Goal: Information Seeking & Learning: Find specific fact

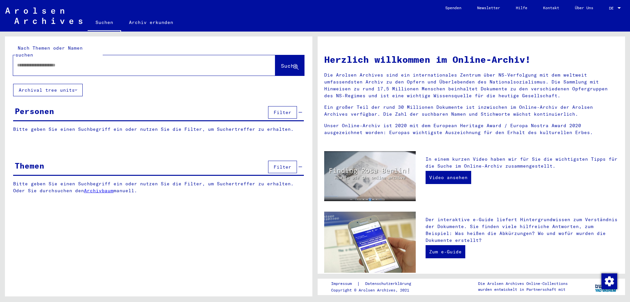
click at [49, 62] on input "text" at bounding box center [136, 65] width 239 height 7
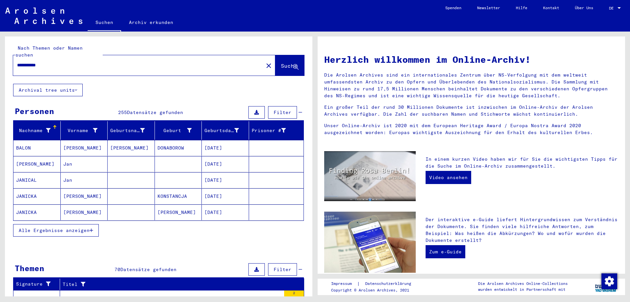
click at [211, 158] on mat-cell "[DATE]" at bounding box center [225, 164] width 47 height 16
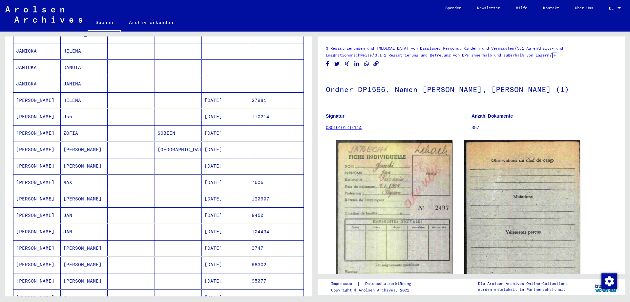
scroll to position [213, 0]
click at [218, 210] on mat-cell "[DATE]" at bounding box center [225, 214] width 47 height 16
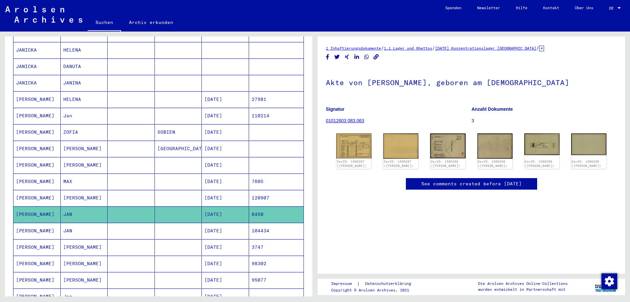
click at [257, 222] on mat-cell "104434" at bounding box center [276, 230] width 55 height 16
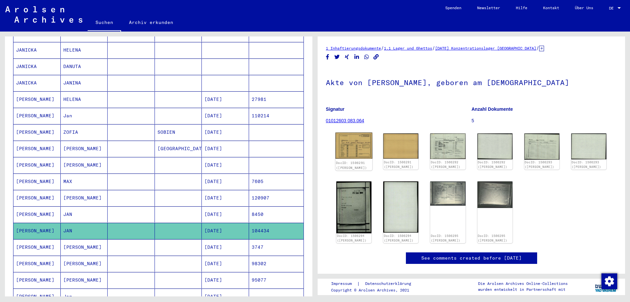
click at [360, 144] on img at bounding box center [353, 145] width 37 height 26
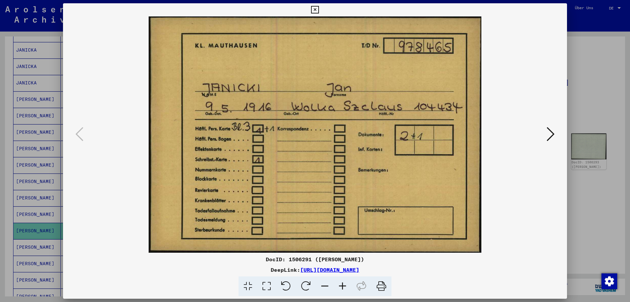
click at [319, 10] on icon at bounding box center [315, 10] width 8 height 8
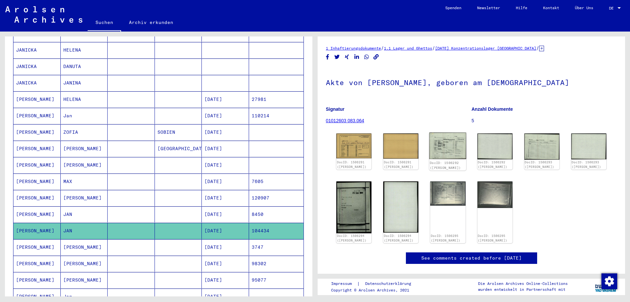
click at [440, 147] on img at bounding box center [448, 145] width 37 height 27
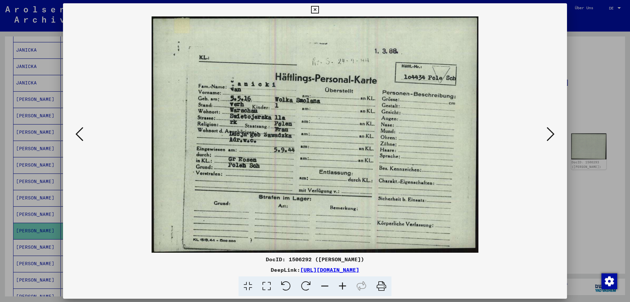
click at [319, 11] on icon at bounding box center [315, 10] width 8 height 8
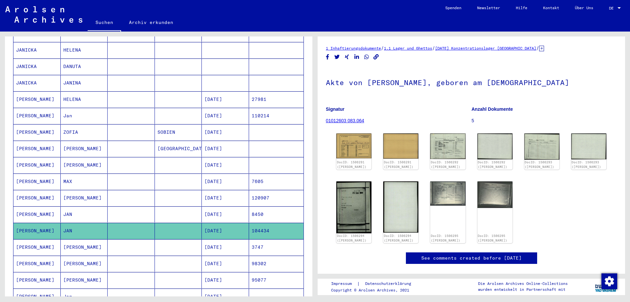
click at [267, 241] on mat-cell "3747" at bounding box center [276, 247] width 55 height 16
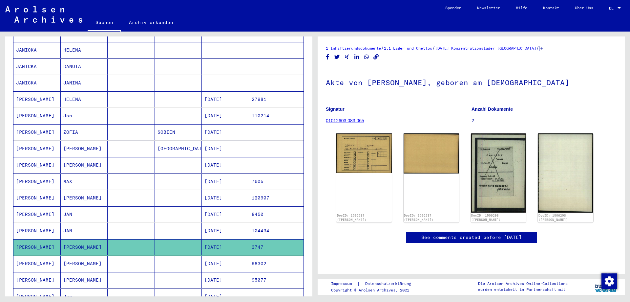
click at [231, 259] on mat-cell "[DATE]" at bounding box center [225, 263] width 47 height 16
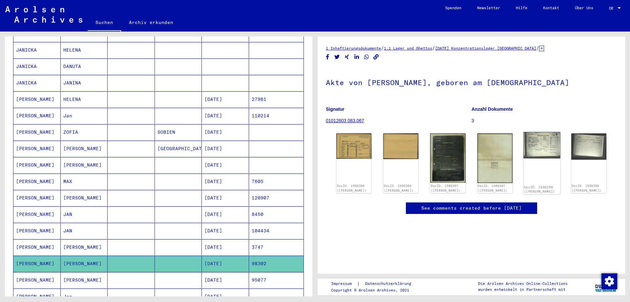
click at [544, 150] on img at bounding box center [541, 145] width 37 height 27
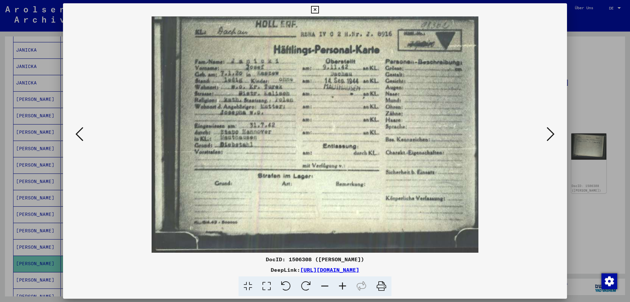
click at [319, 9] on icon at bounding box center [315, 10] width 8 height 8
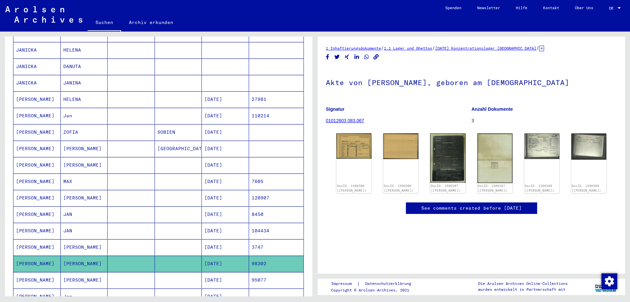
click at [258, 272] on mat-cell "95077" at bounding box center [276, 280] width 55 height 16
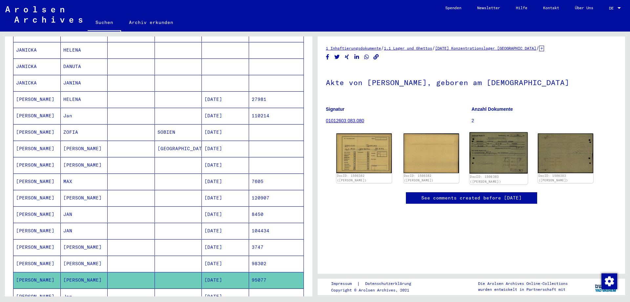
click at [503, 152] on img at bounding box center [498, 152] width 58 height 41
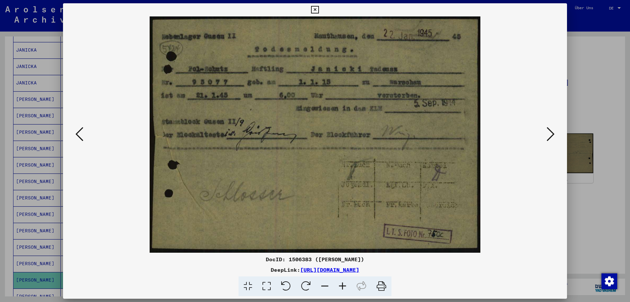
click at [319, 9] on icon at bounding box center [315, 10] width 8 height 8
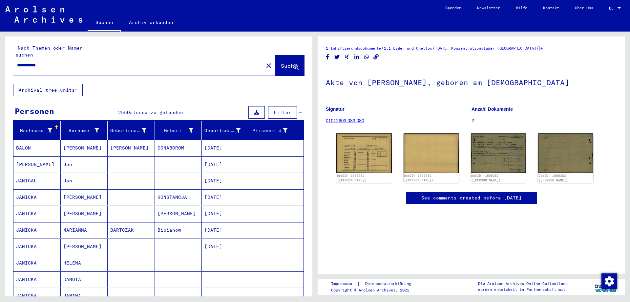
click at [147, 62] on input "**********" at bounding box center [138, 65] width 243 height 7
type input "**********"
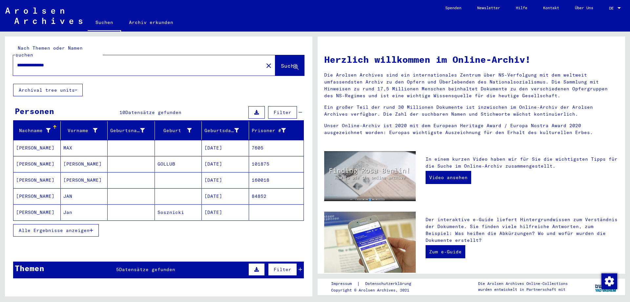
click at [46, 227] on span "Alle Ergebnisse anzeigen" at bounding box center [54, 230] width 71 height 6
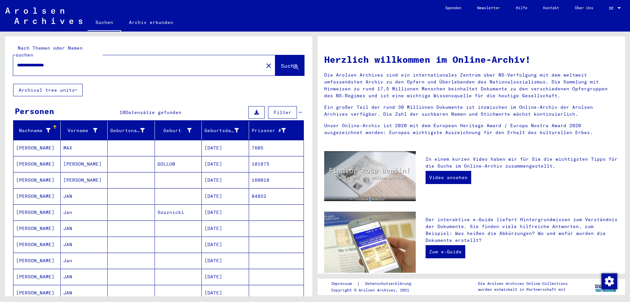
click at [28, 173] on mat-cell "[PERSON_NAME]" at bounding box center [36, 180] width 47 height 16
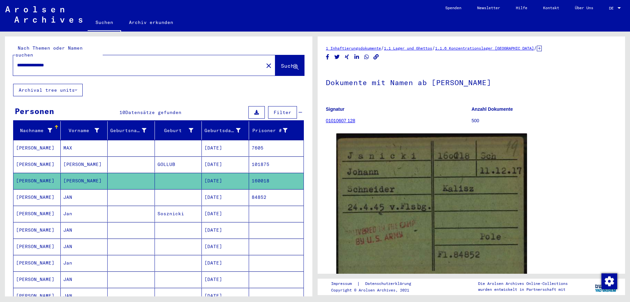
click at [227, 191] on mat-cell "[DATE]" at bounding box center [225, 197] width 47 height 16
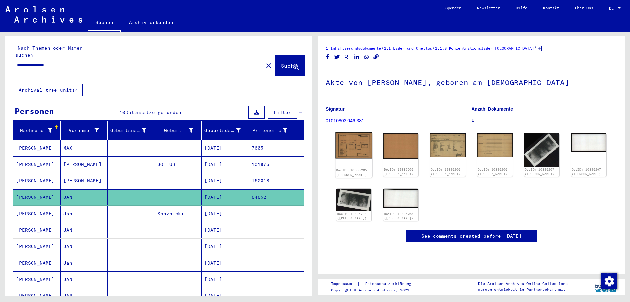
click at [352, 147] on img at bounding box center [353, 145] width 37 height 26
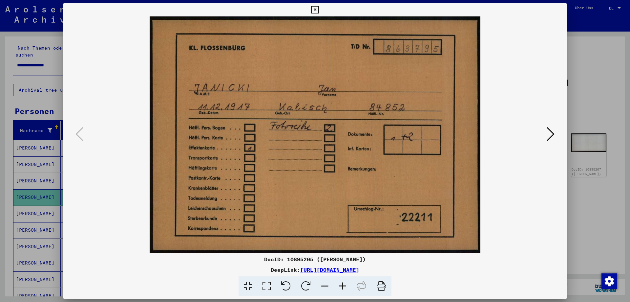
click at [549, 134] on icon at bounding box center [551, 134] width 8 height 16
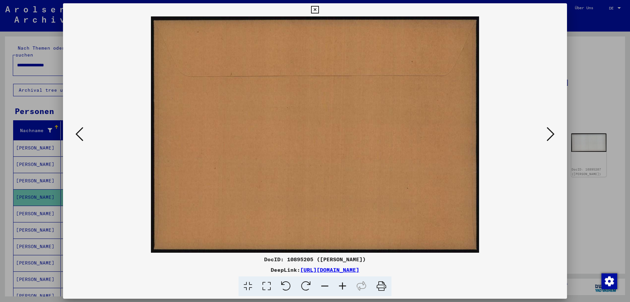
click at [549, 134] on icon at bounding box center [551, 134] width 8 height 16
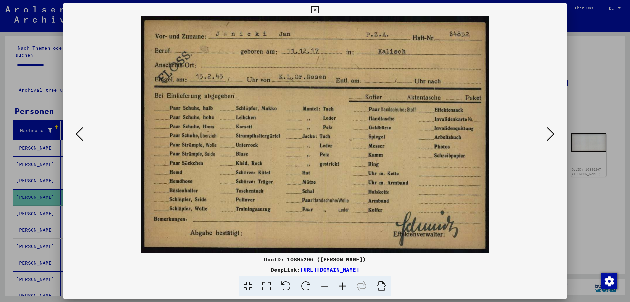
click at [549, 134] on icon at bounding box center [551, 134] width 8 height 16
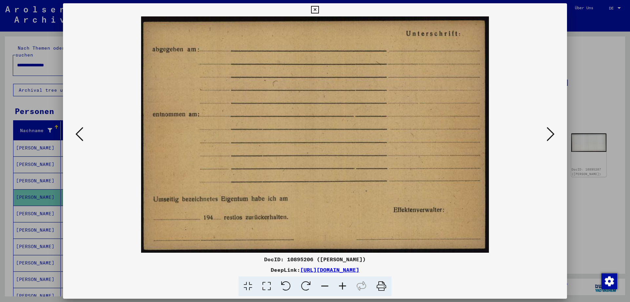
click at [549, 134] on icon at bounding box center [551, 134] width 8 height 16
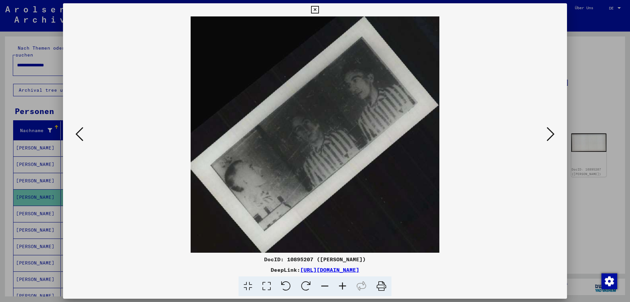
click at [549, 134] on icon at bounding box center [551, 134] width 8 height 16
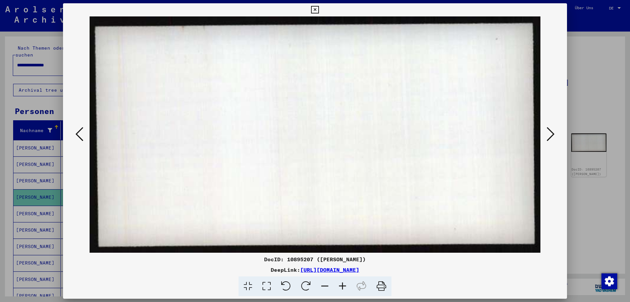
click at [549, 134] on icon at bounding box center [551, 134] width 8 height 16
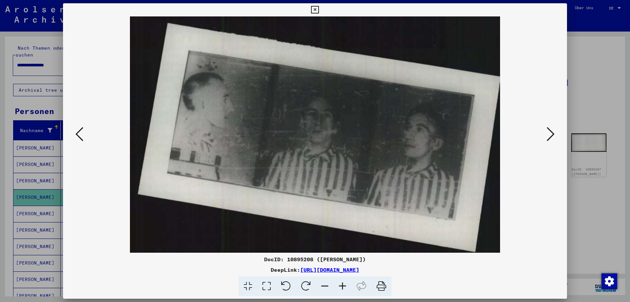
click at [549, 134] on icon at bounding box center [551, 134] width 8 height 16
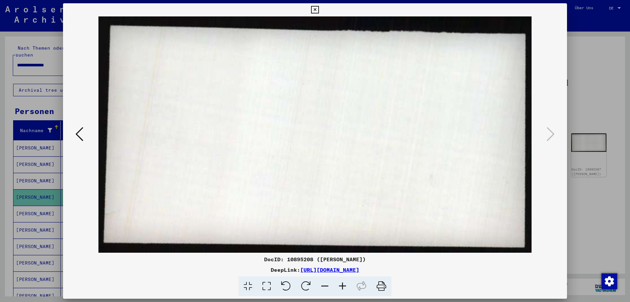
click at [78, 134] on icon at bounding box center [79, 134] width 8 height 16
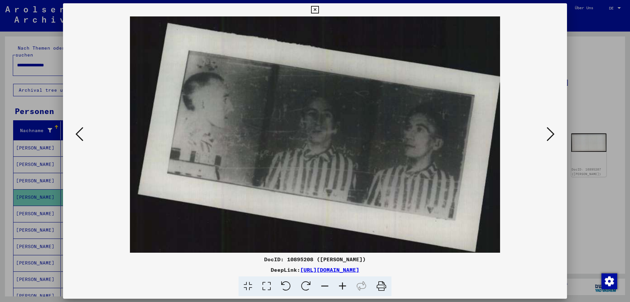
click at [549, 133] on icon at bounding box center [551, 134] width 8 height 16
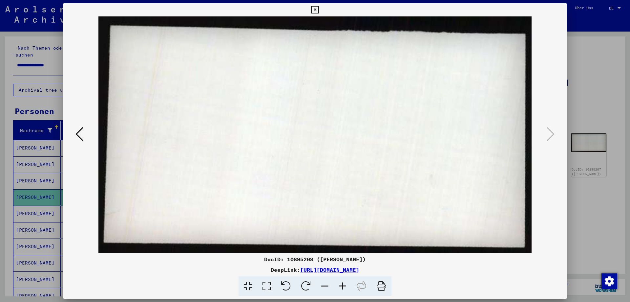
click at [78, 136] on icon at bounding box center [79, 134] width 8 height 16
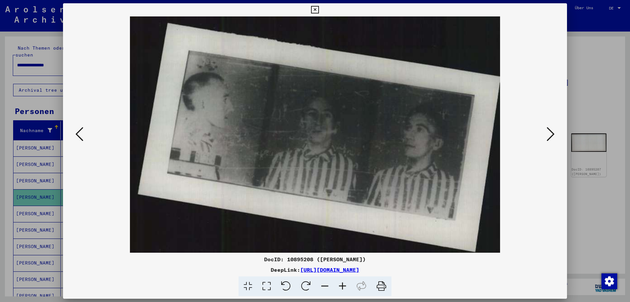
click at [78, 136] on icon at bounding box center [79, 134] width 8 height 16
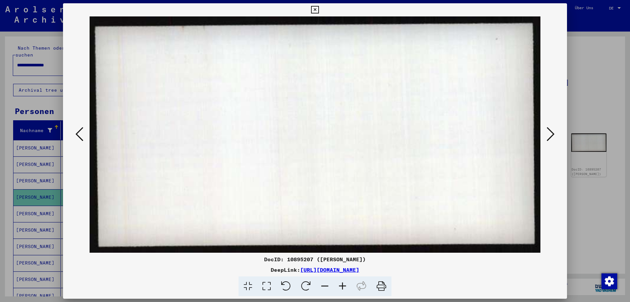
click at [78, 136] on icon at bounding box center [79, 134] width 8 height 16
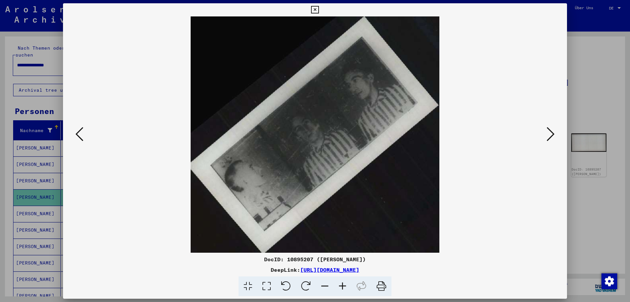
click at [82, 134] on icon at bounding box center [79, 134] width 8 height 16
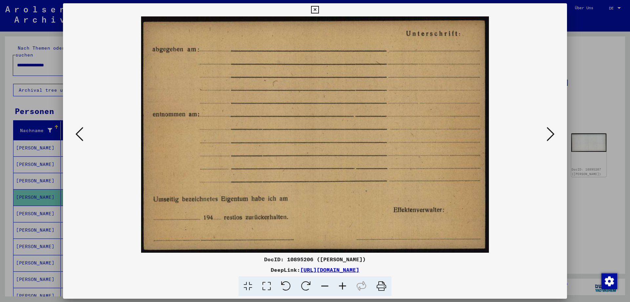
click at [80, 136] on icon at bounding box center [79, 134] width 8 height 16
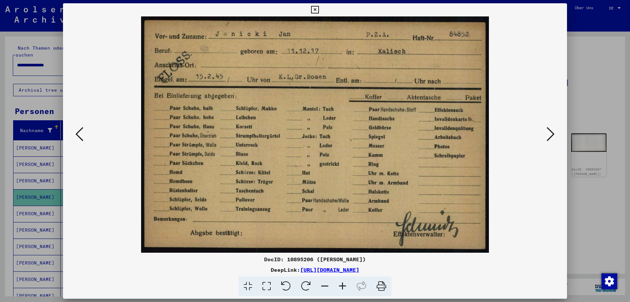
click at [80, 135] on icon at bounding box center [79, 134] width 8 height 16
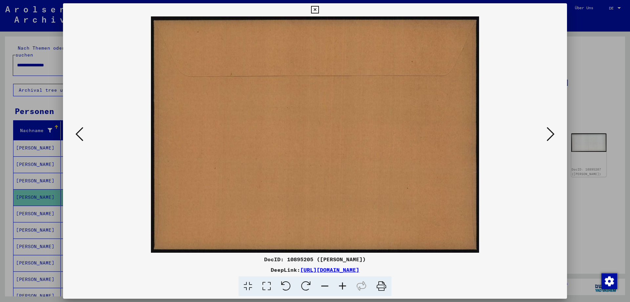
click at [80, 135] on icon at bounding box center [79, 134] width 8 height 16
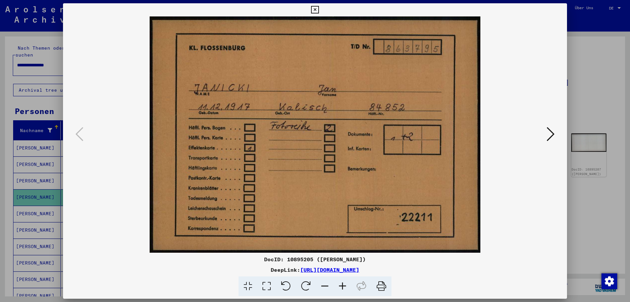
click at [319, 8] on icon at bounding box center [315, 10] width 8 height 8
